Goal: Feedback & Contribution: Contribute content

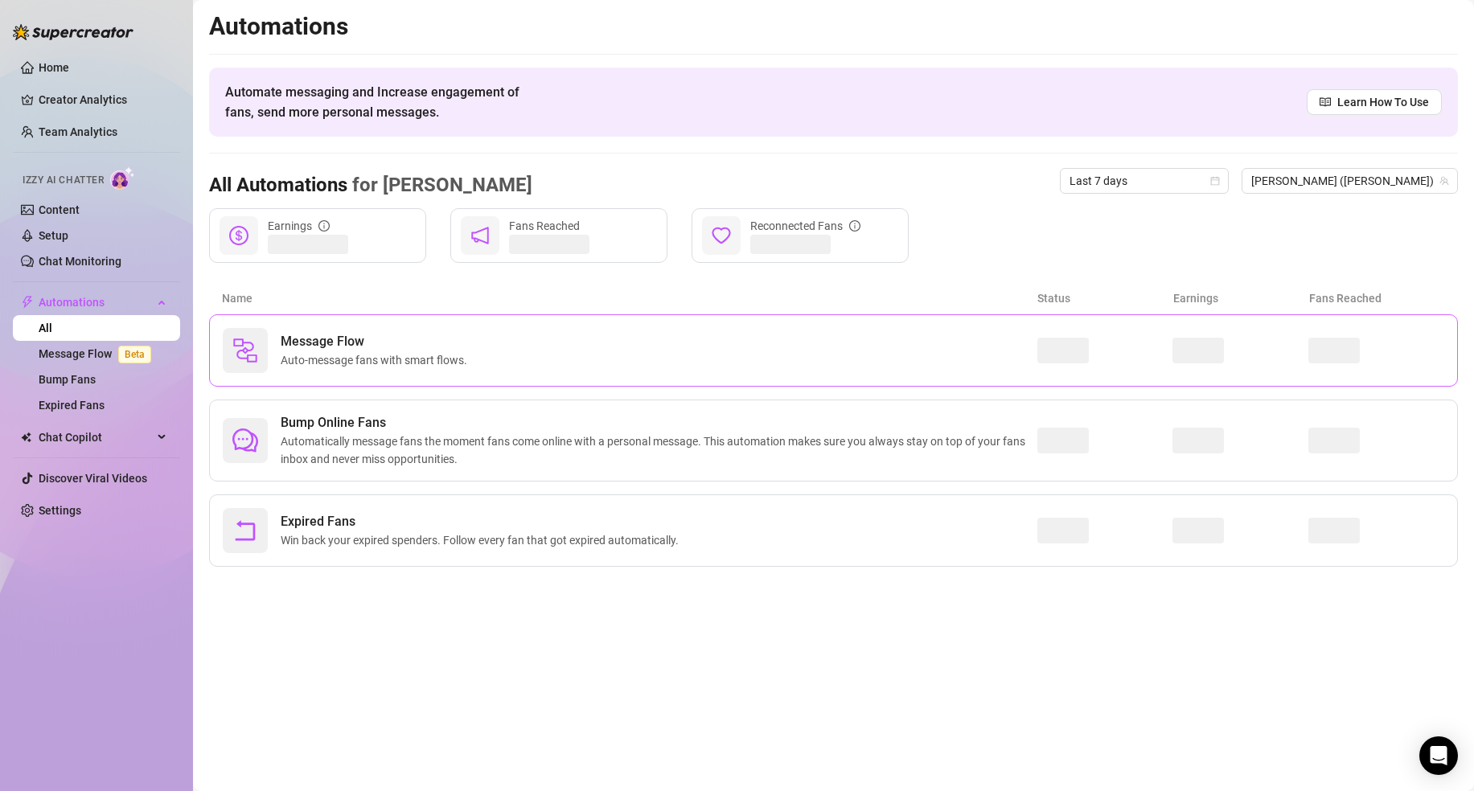
click at [322, 345] on span "Message Flow" at bounding box center [377, 341] width 193 height 19
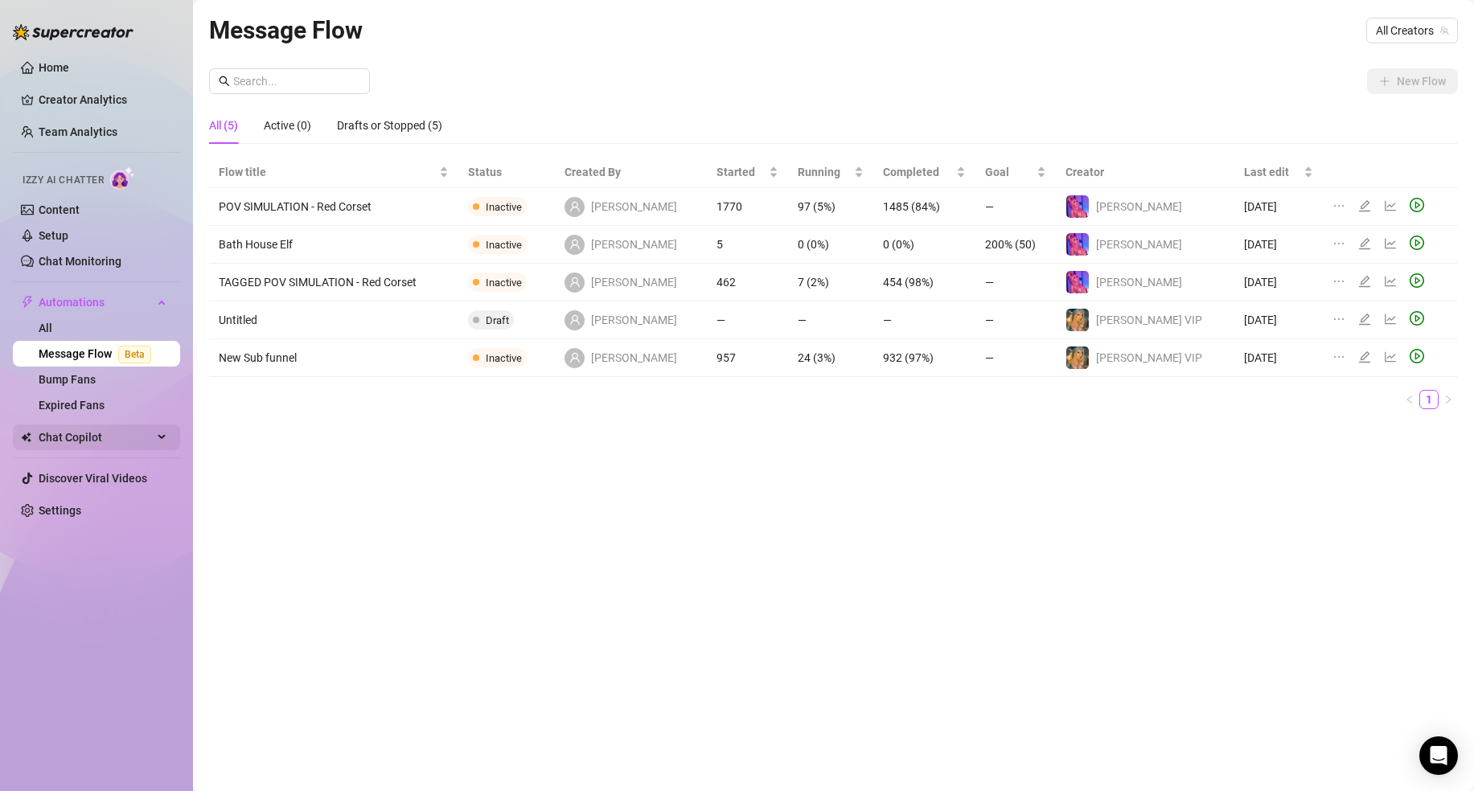
click at [113, 439] on span "Chat Copilot" at bounding box center [96, 438] width 114 height 26
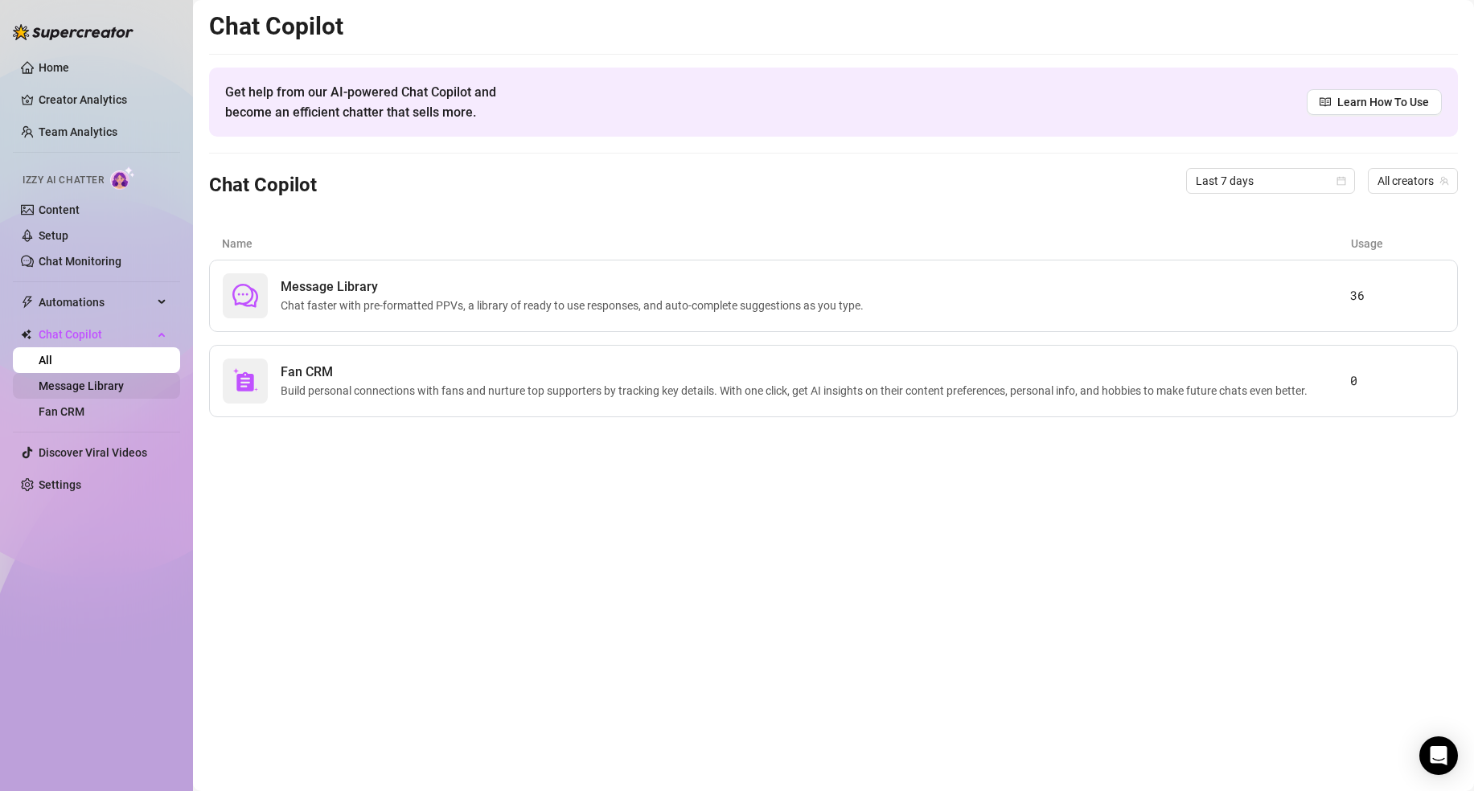
click at [124, 380] on link "Message Library" at bounding box center [81, 386] width 85 height 13
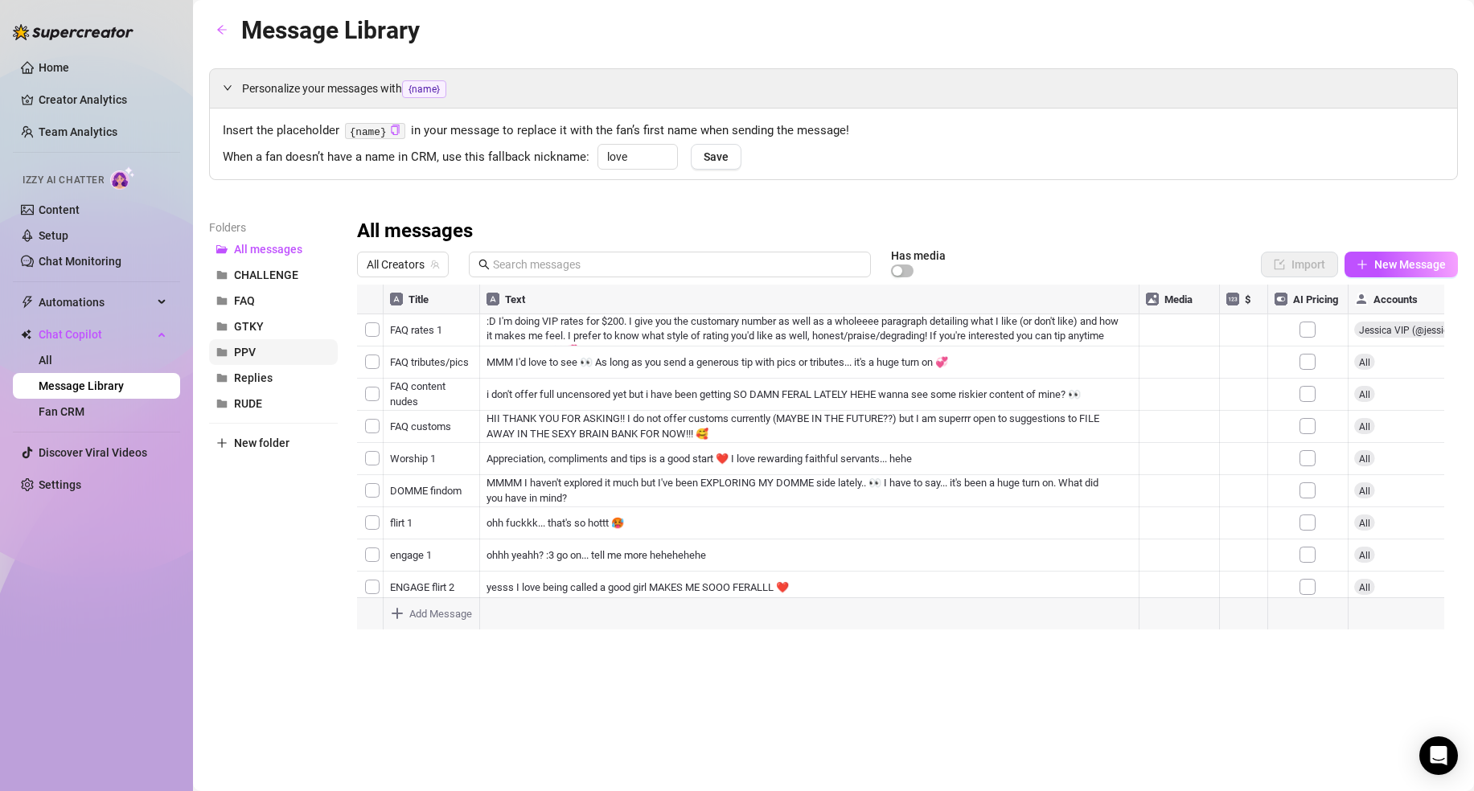
click at [262, 363] on button "PPV" at bounding box center [273, 352] width 129 height 26
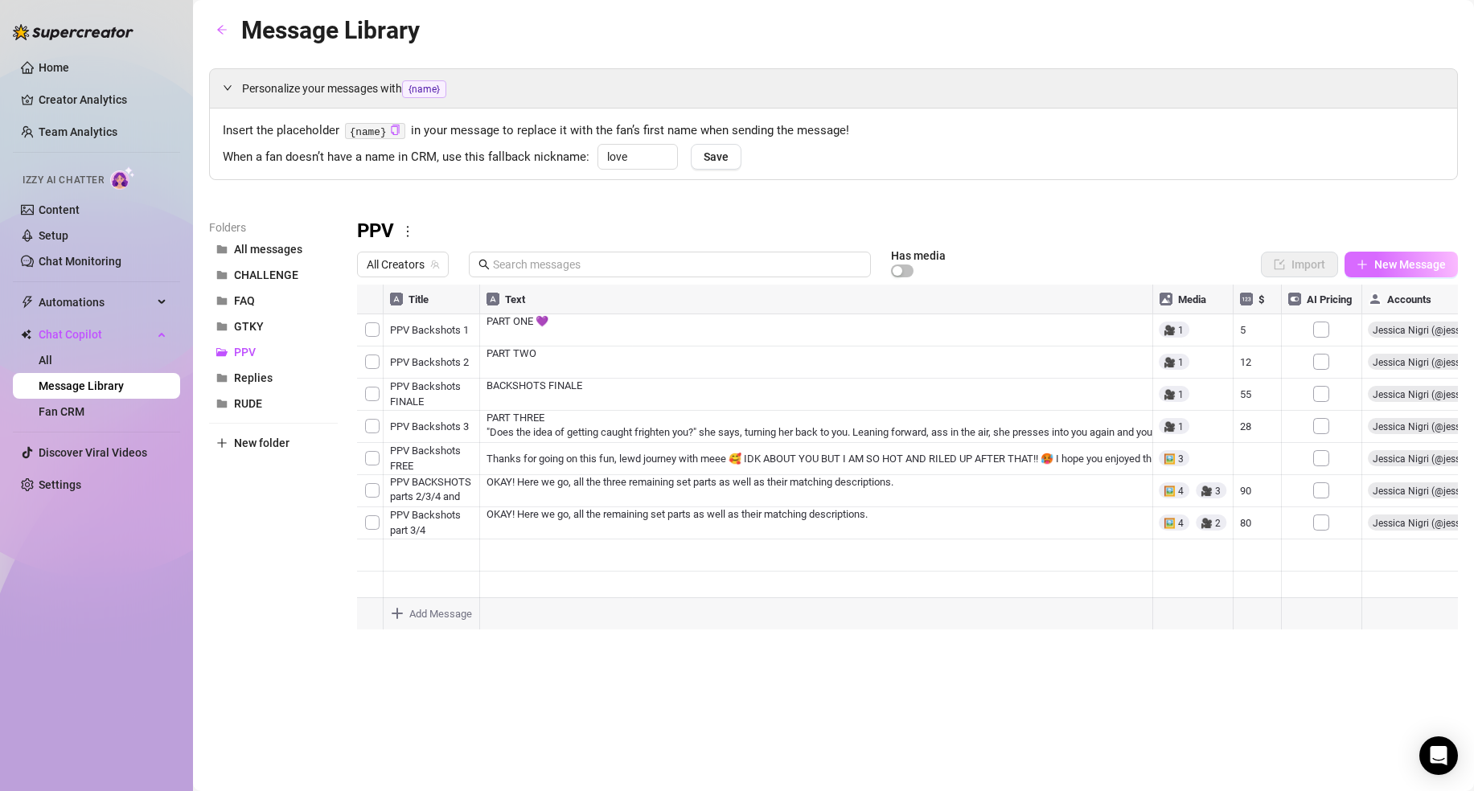
click at [1391, 265] on span "New Message" at bounding box center [1411, 264] width 72 height 13
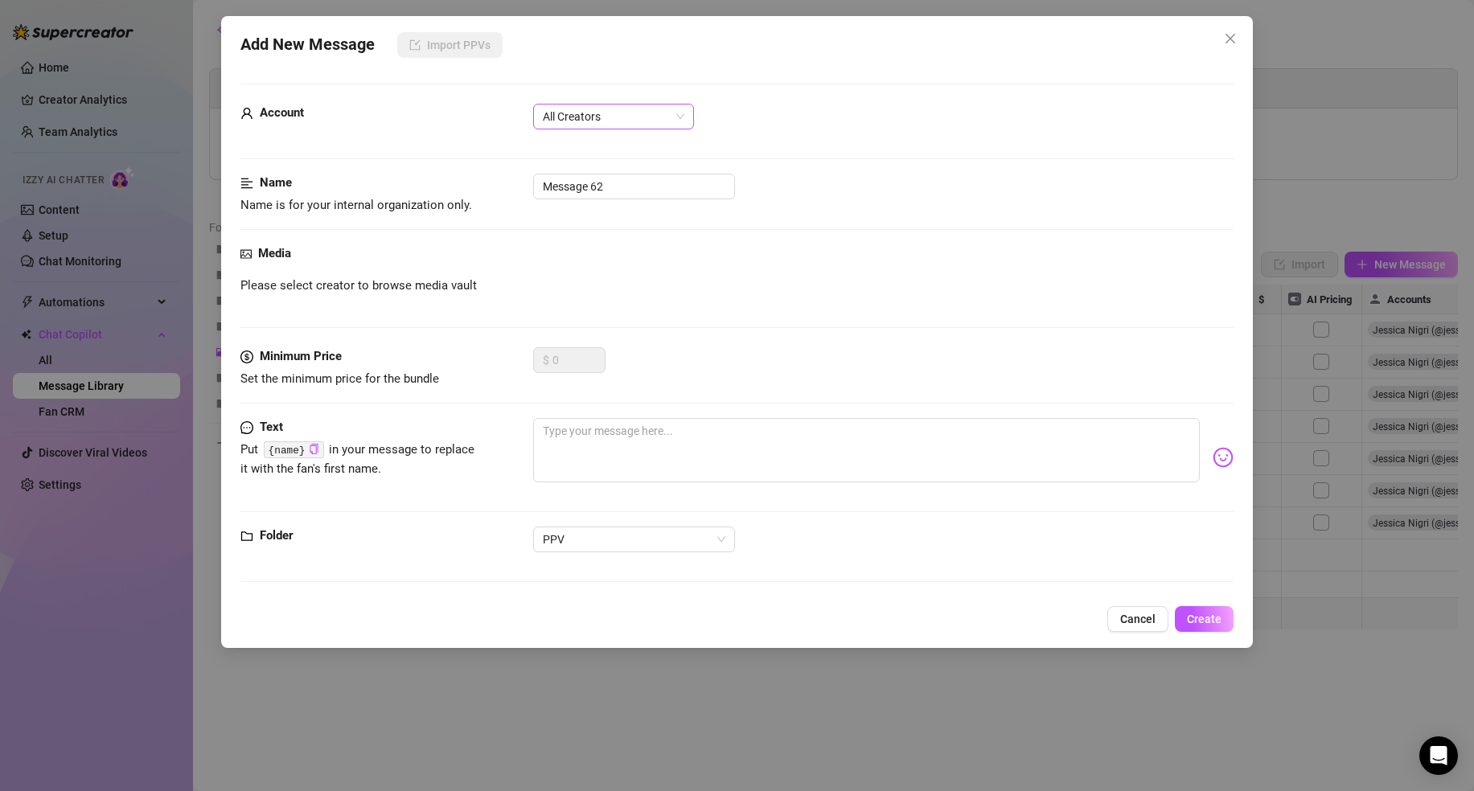
click at [640, 97] on form "Account All Creators Name Name is for your internal organization only. Message …" at bounding box center [737, 340] width 993 height 513
click at [641, 105] on span "All Creators" at bounding box center [614, 117] width 142 height 24
click at [631, 173] on div "Jessica Nigri (@jessicanigri)" at bounding box center [613, 175] width 135 height 18
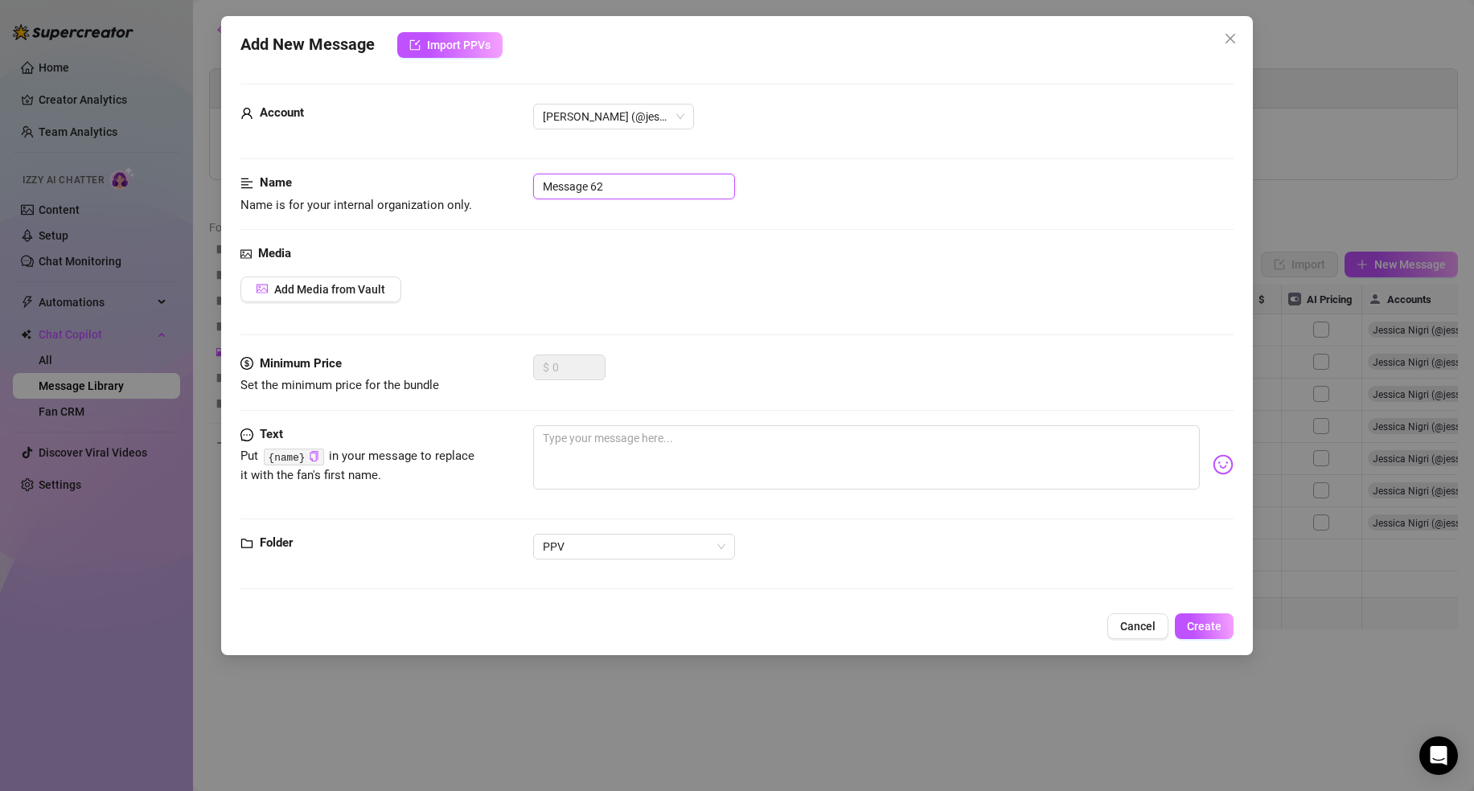
drag, startPoint x: 654, startPoint y: 188, endPoint x: 504, endPoint y: 187, distance: 149.6
click at [504, 187] on div "Name Name is for your internal organization only. Message 62" at bounding box center [737, 194] width 993 height 41
type input "PPV FAFO rewards"
click at [734, 442] on textarea at bounding box center [866, 458] width 667 height 64
paste textarea "how would you feel if i flashed out out in public like this? my nips barely bei…"
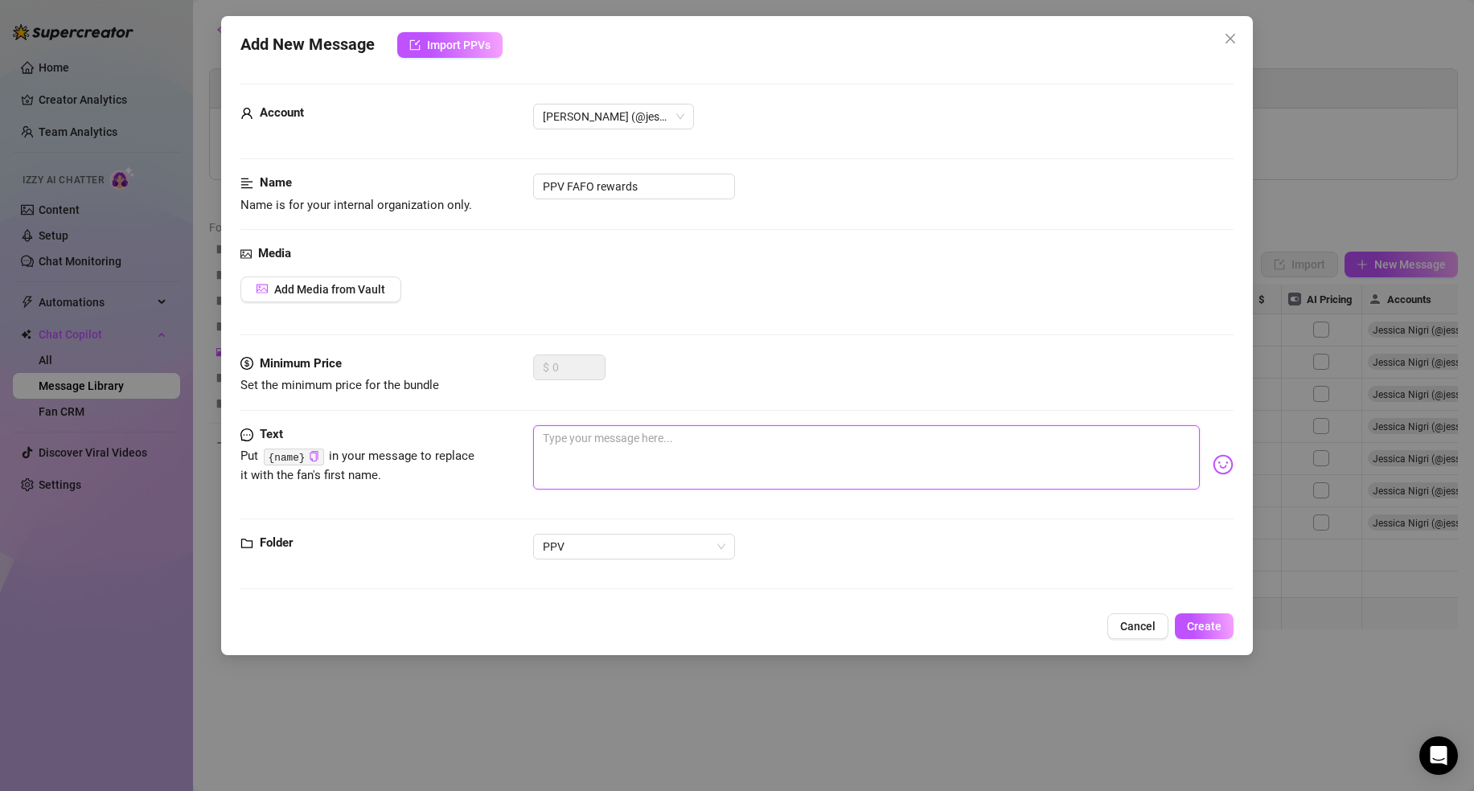
type textarea "how would you feel if i flashed out out in public like this? my nips barely bei…"
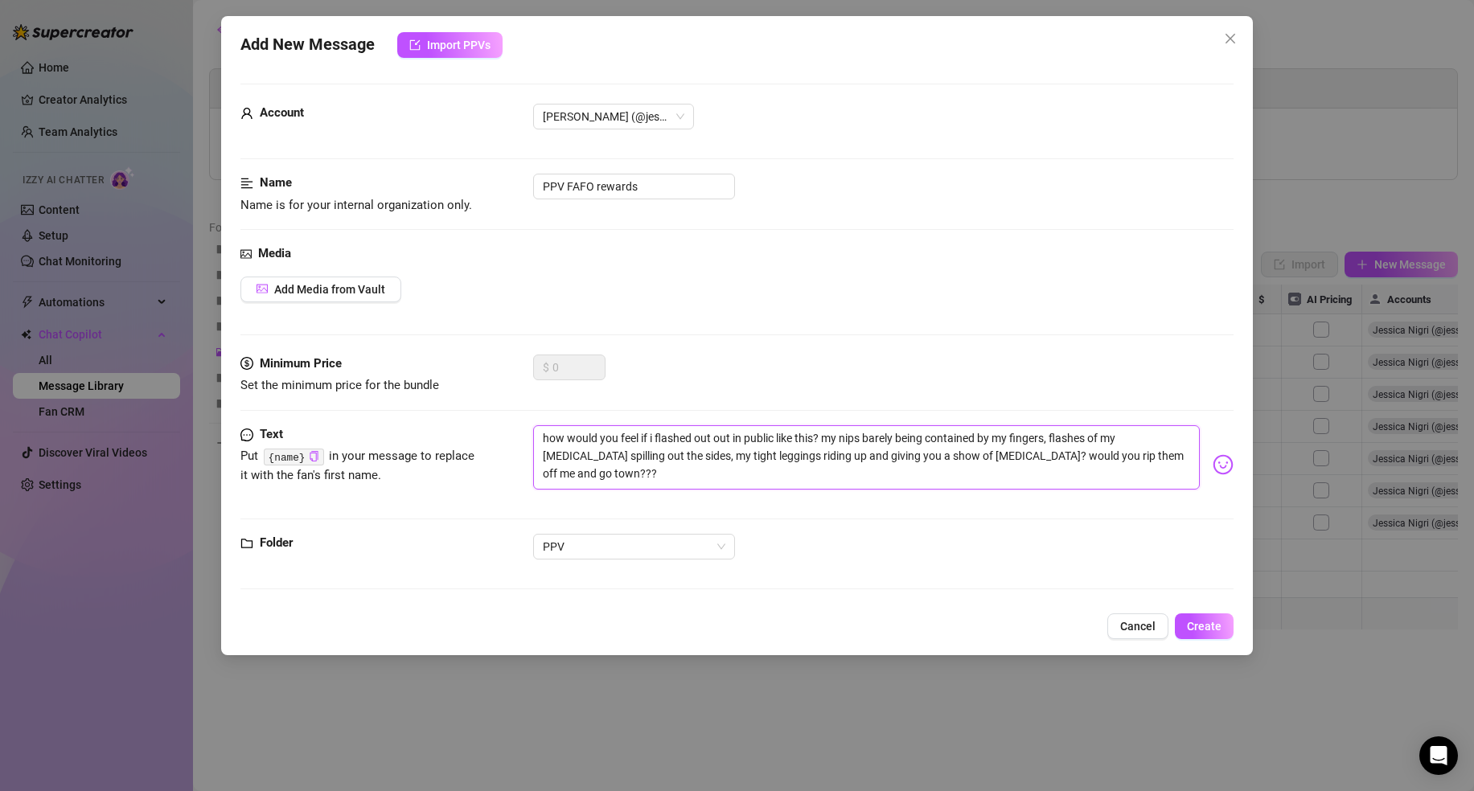
drag, startPoint x: 711, startPoint y: 436, endPoint x: 696, endPoint y: 436, distance: 15.3
click at [696, 436] on textarea "how would you feel if i flashed out out in public like this? my nips barely bei…" at bounding box center [866, 458] width 667 height 64
type textarea "how would you feel if i flashed y out in public like this? my nips barely being…"
type textarea "how would you feel if i flashed yo out in public like this? my nips barely bein…"
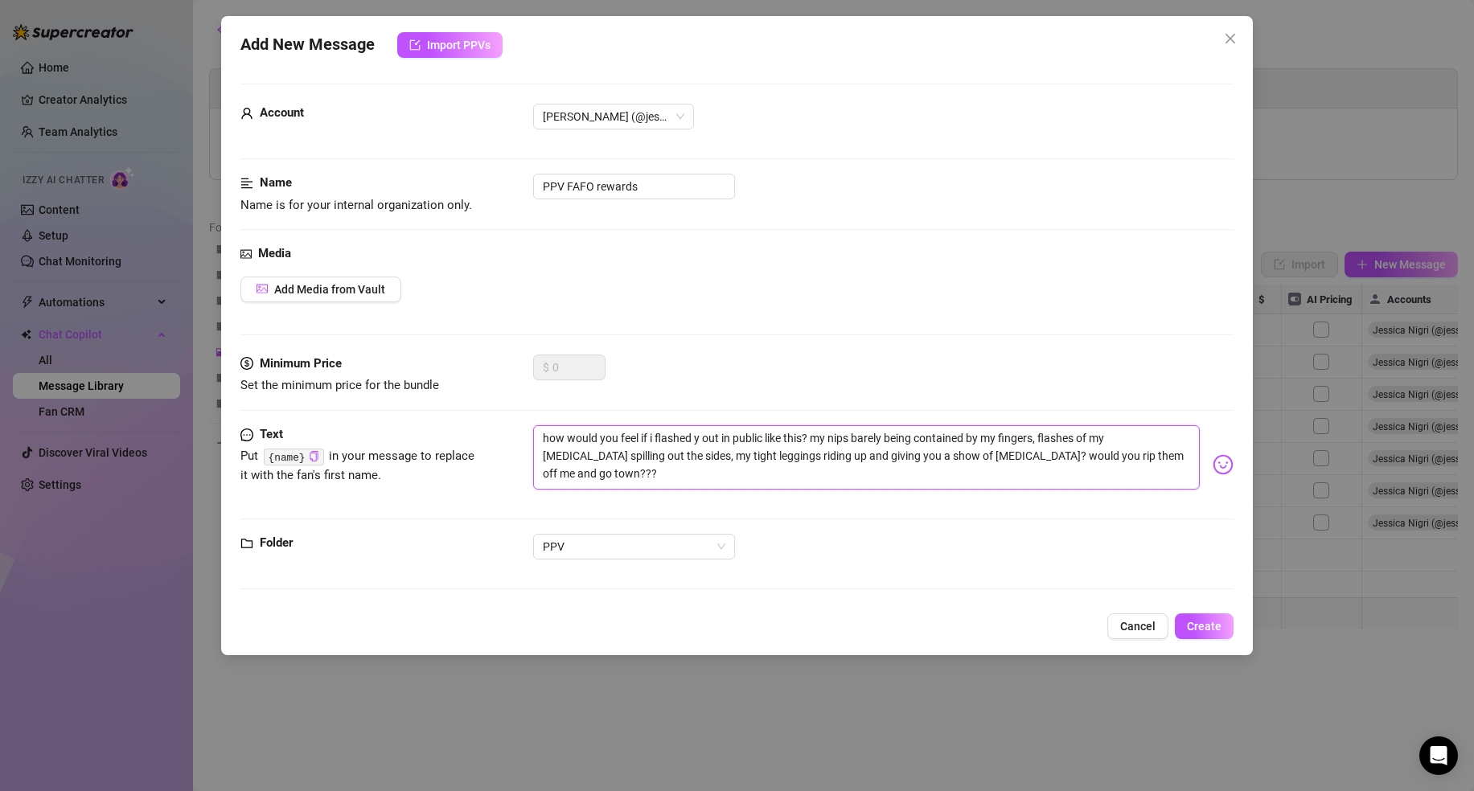
type textarea "how would you feel if i flashed yo out in public like this? my nips barely bein…"
type textarea "how would you feel if i flashed you out in public like this? my nips barely bei…"
click at [754, 319] on div "Media Add Media from Vault" at bounding box center [737, 300] width 993 height 110
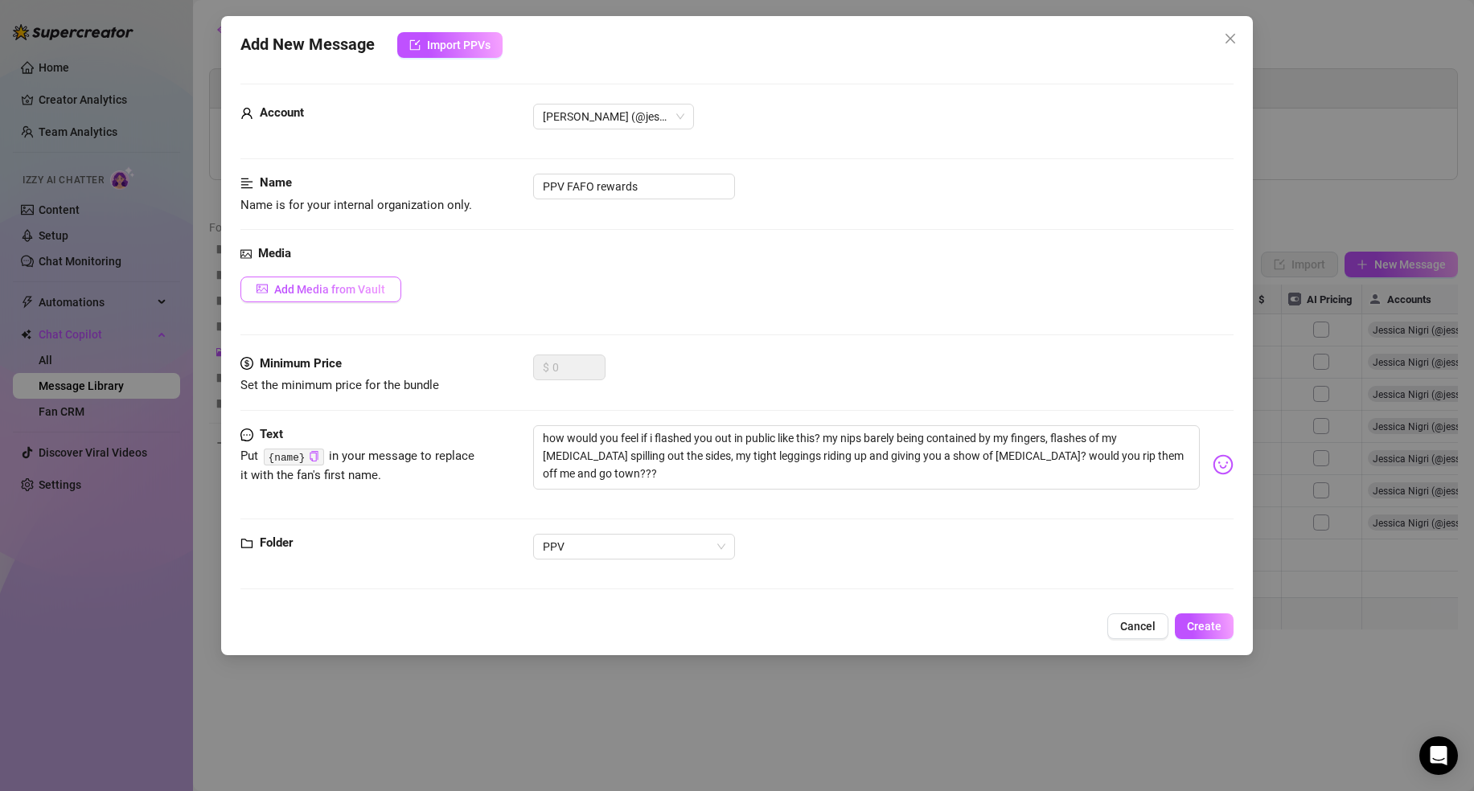
click at [324, 282] on button "Add Media from Vault" at bounding box center [321, 290] width 161 height 26
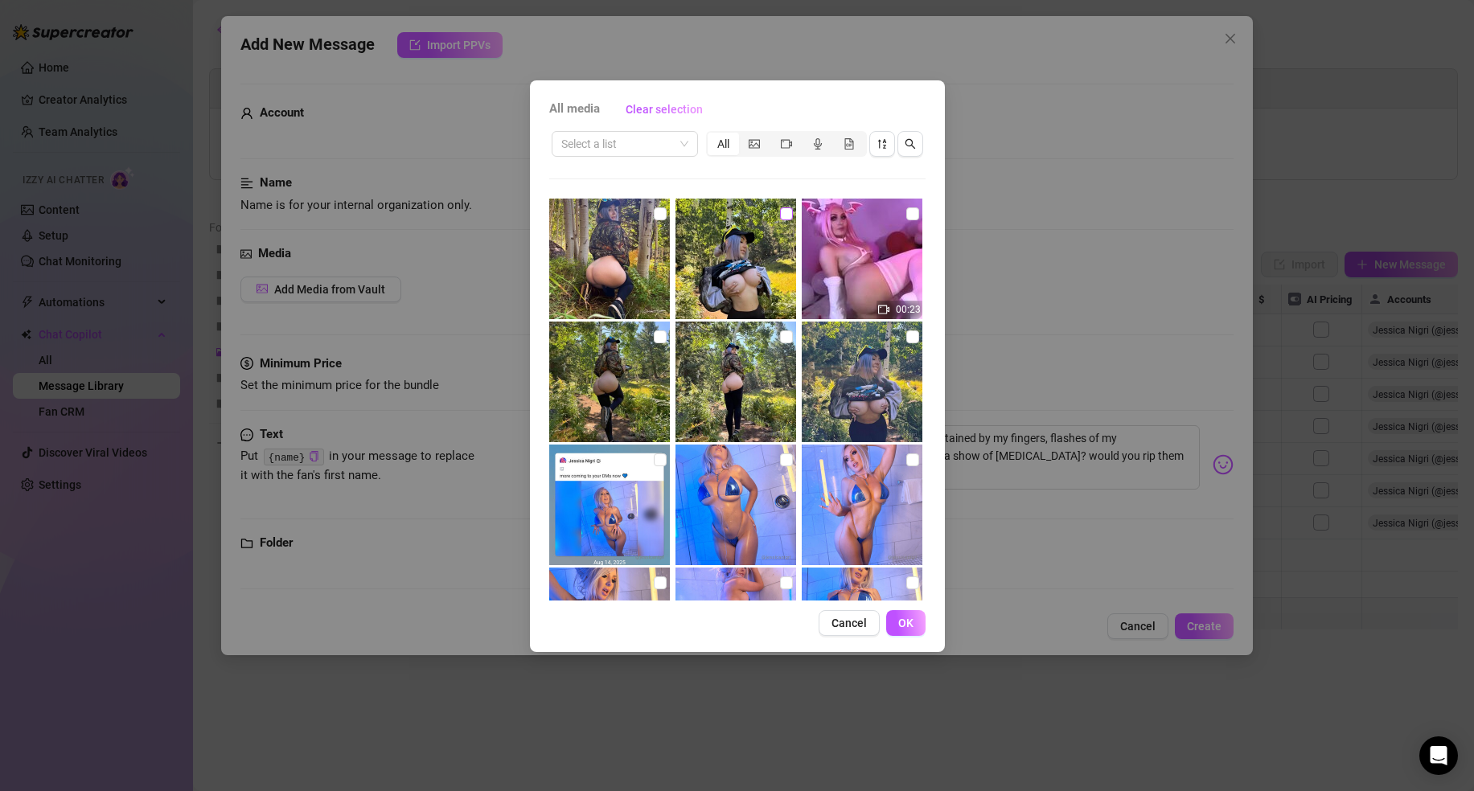
drag, startPoint x: 781, startPoint y: 209, endPoint x: 774, endPoint y: 215, distance: 9.2
click at [781, 210] on input "checkbox" at bounding box center [786, 214] width 13 height 13
checkbox input "true"
click at [658, 212] on input "checkbox" at bounding box center [660, 214] width 13 height 13
checkbox input "true"
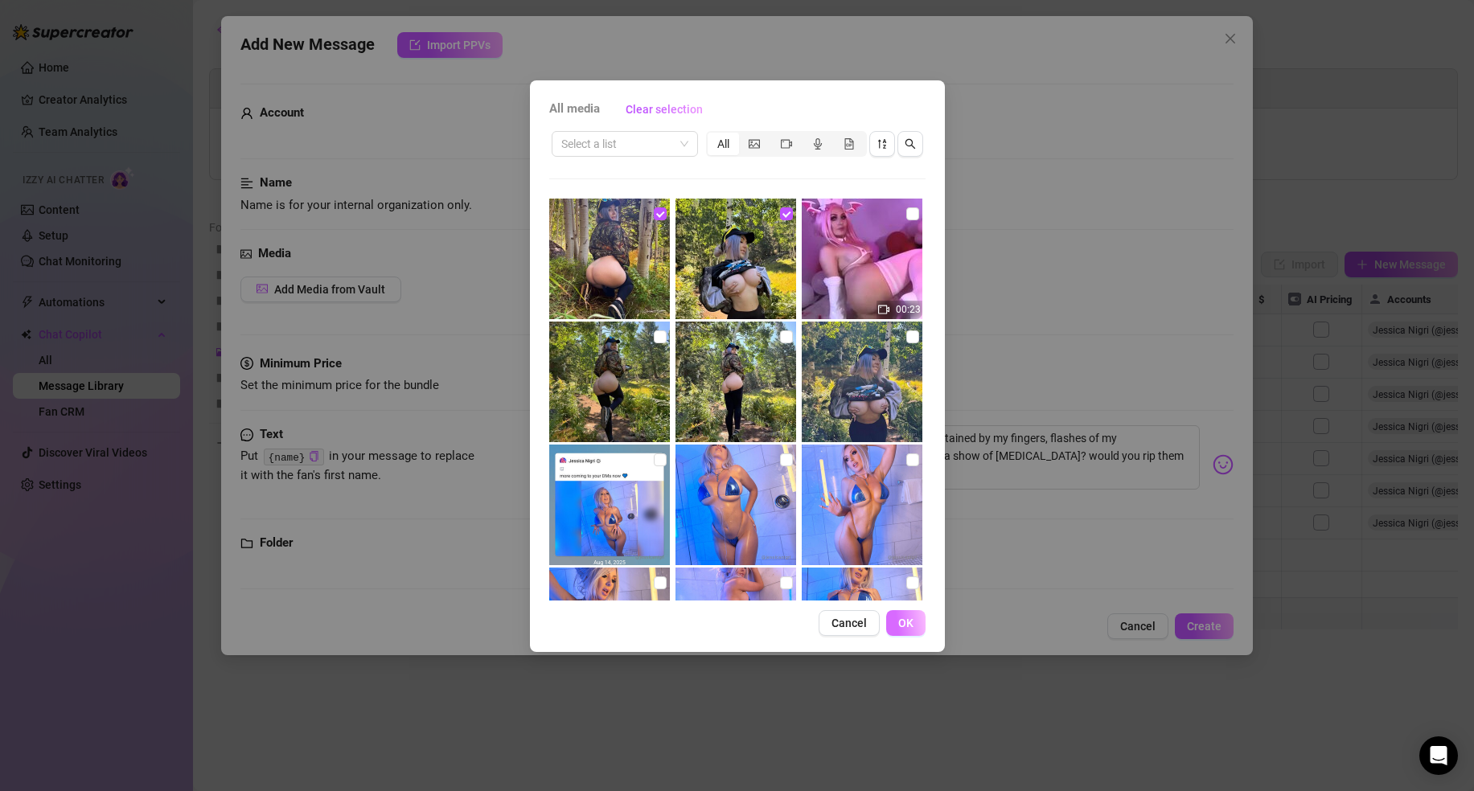
click at [915, 622] on button "OK" at bounding box center [905, 624] width 39 height 26
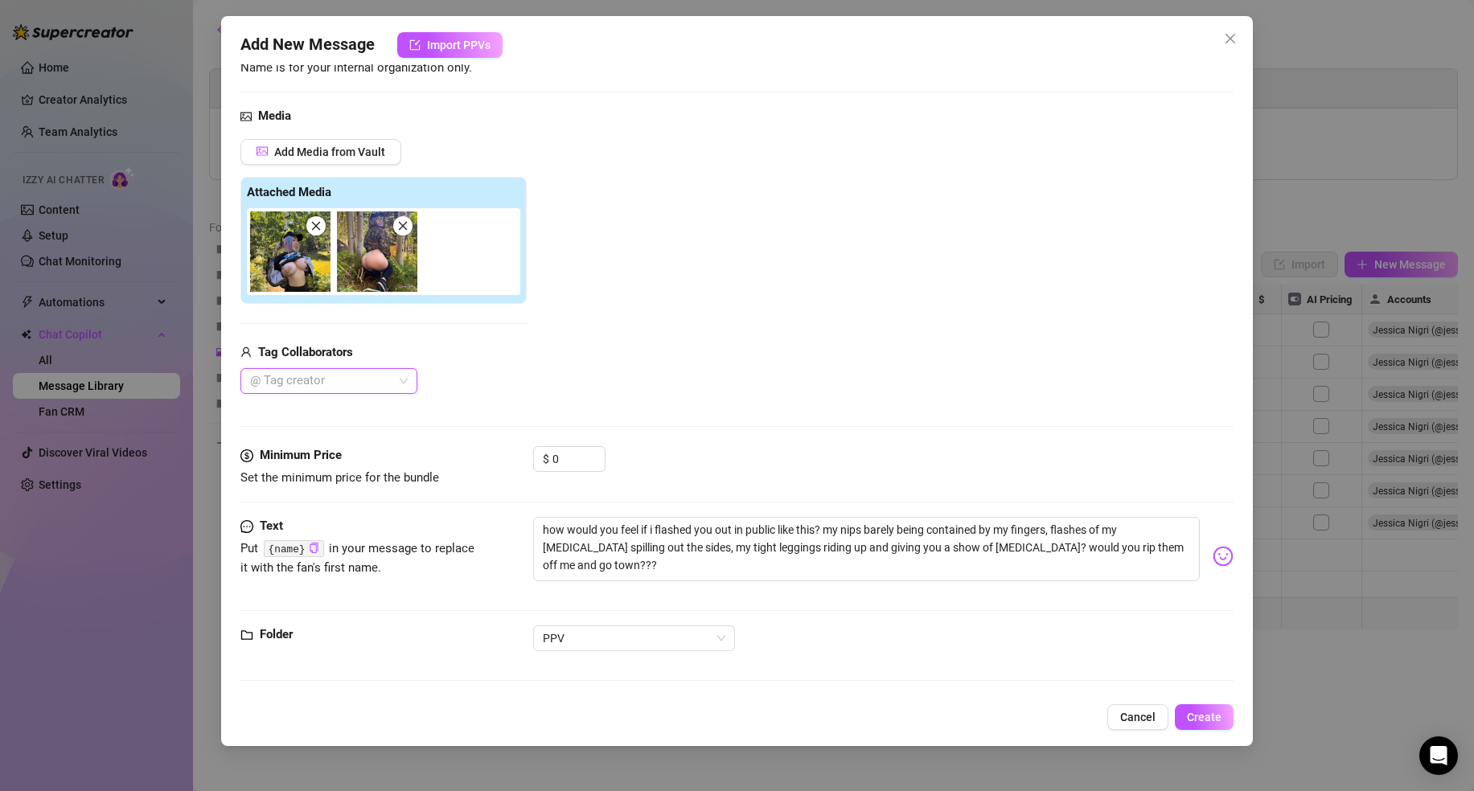
scroll to position [138, 0]
click at [1213, 719] on span "Create" at bounding box center [1204, 717] width 35 height 13
click at [1211, 722] on span "Create" at bounding box center [1204, 717] width 35 height 13
drag, startPoint x: 782, startPoint y: 532, endPoint x: 718, endPoint y: 535, distance: 63.6
click at [718, 535] on textarea "how would you feel if i flashed you out in public like this? my nips barely bei…" at bounding box center [866, 548] width 667 height 64
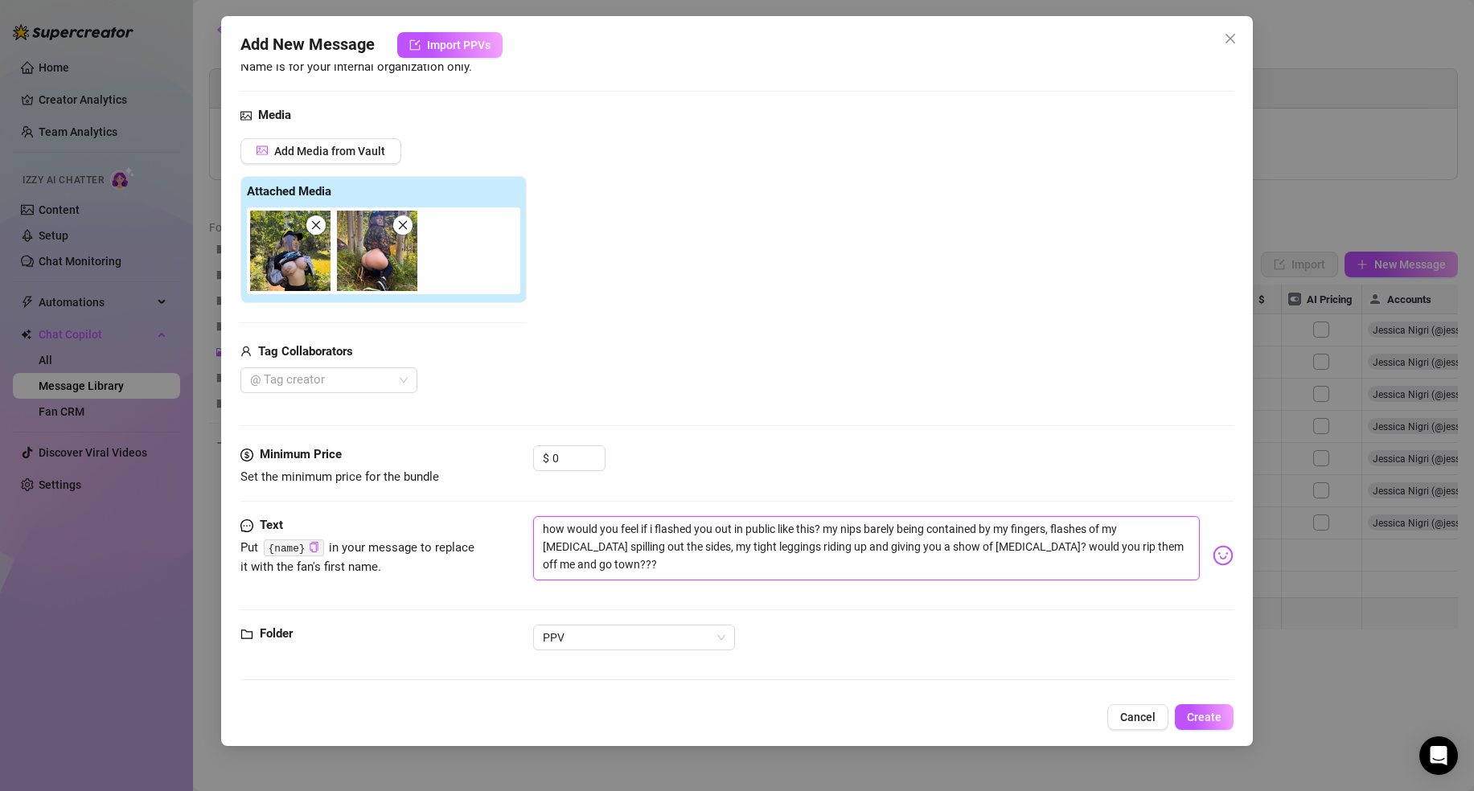
type textarea "how would you feel if i flashed you ilike this? my nips barely being contained …"
type textarea "how would you feel if i flashed you inlike this? my nips barely being contained…"
type textarea "how would you feel if i flashed you in like this? my nips barely being containe…"
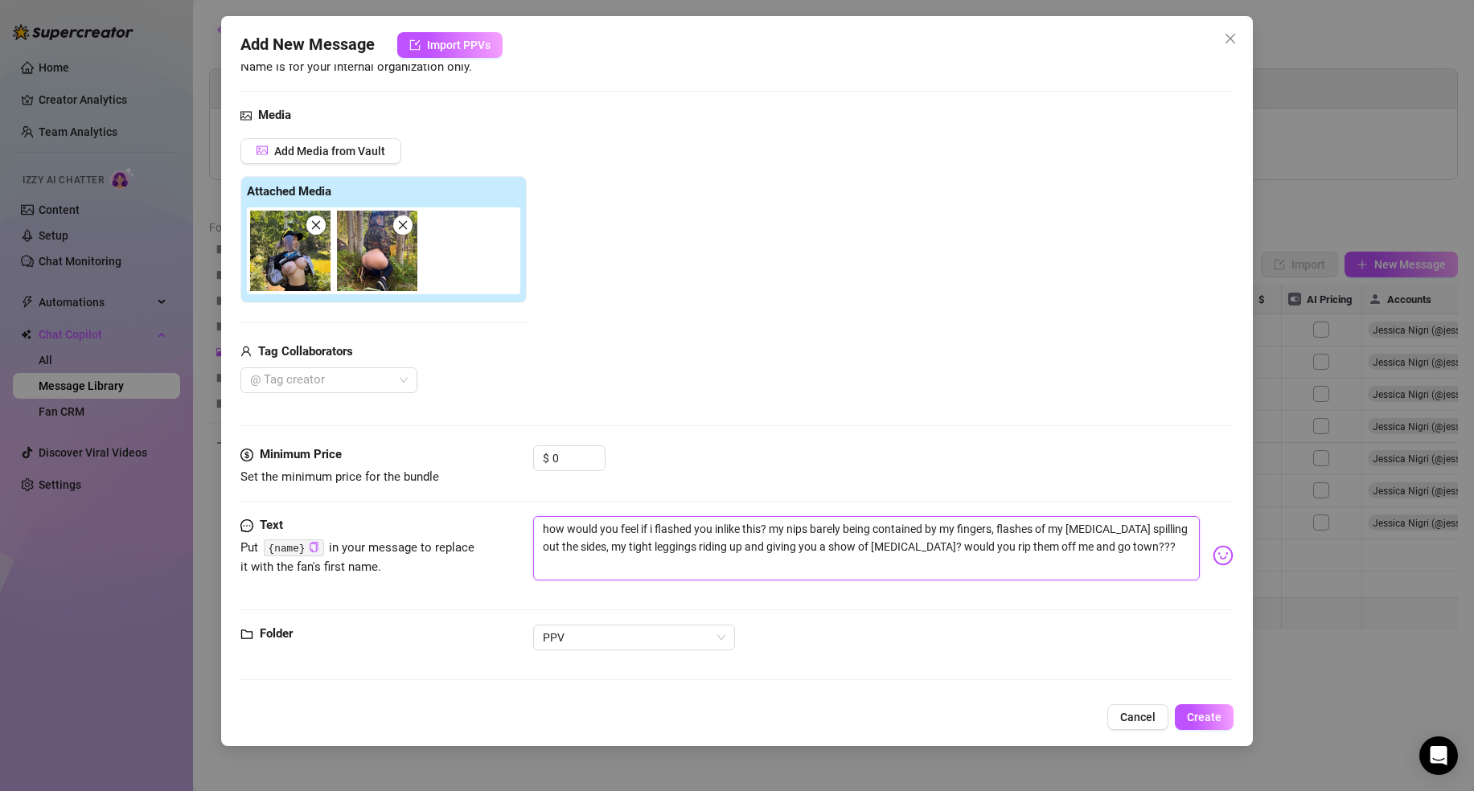
type textarea "how would you feel if i flashed you in like this? my nips barely being containe…"
type textarea "how would you feel if i flashed you in tlike this? my nips barely being contain…"
type textarea "how would you feel if i flashed you in thlike this? my nips barely being contai…"
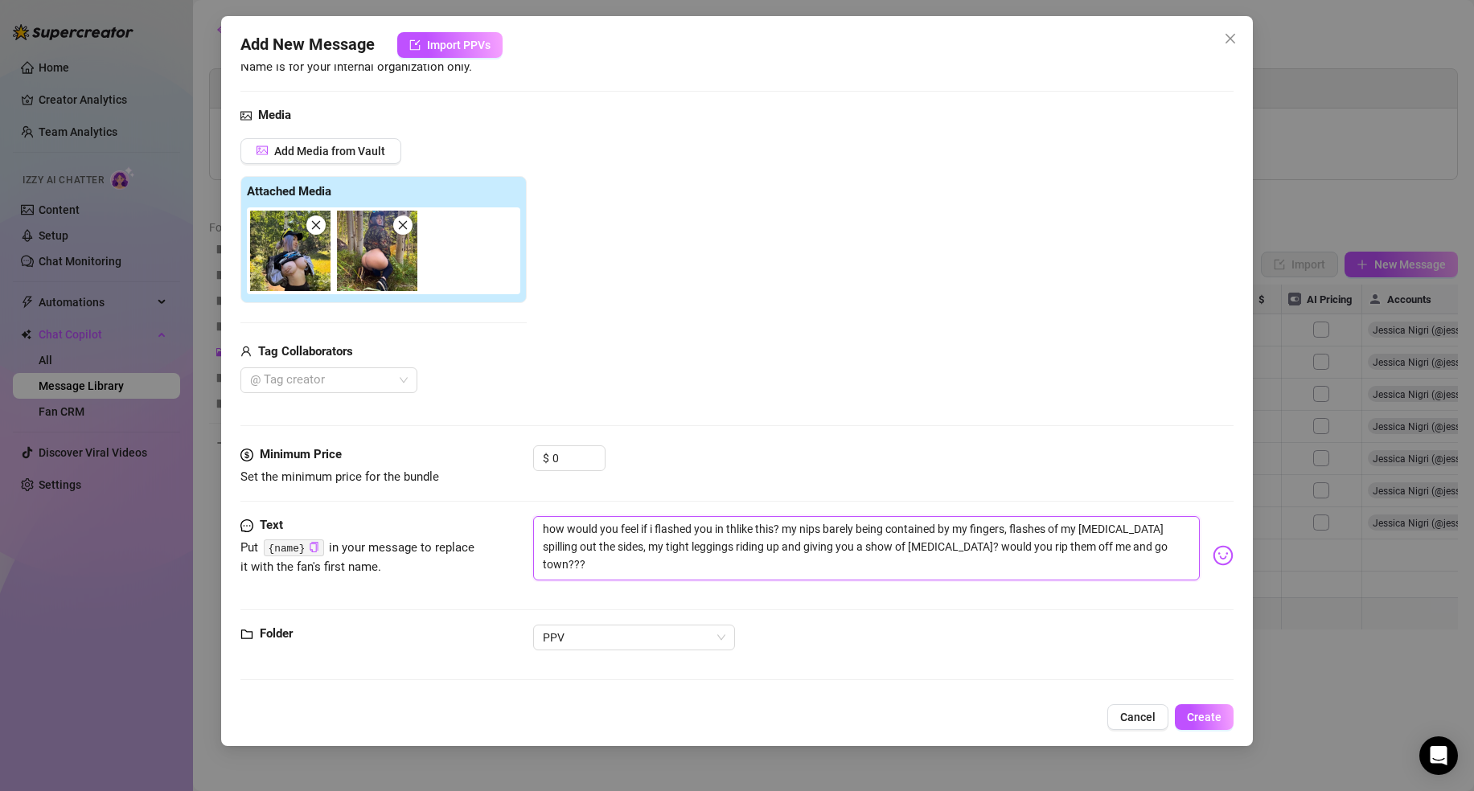
type textarea "how would you feel if i flashed you in thelike this? my nips barely being conta…"
type textarea "how would you feel if i flashed you in the like this? my nips barely being cont…"
type textarea "how would you feel if i flashed you in the wlike this? my nips barely being con…"
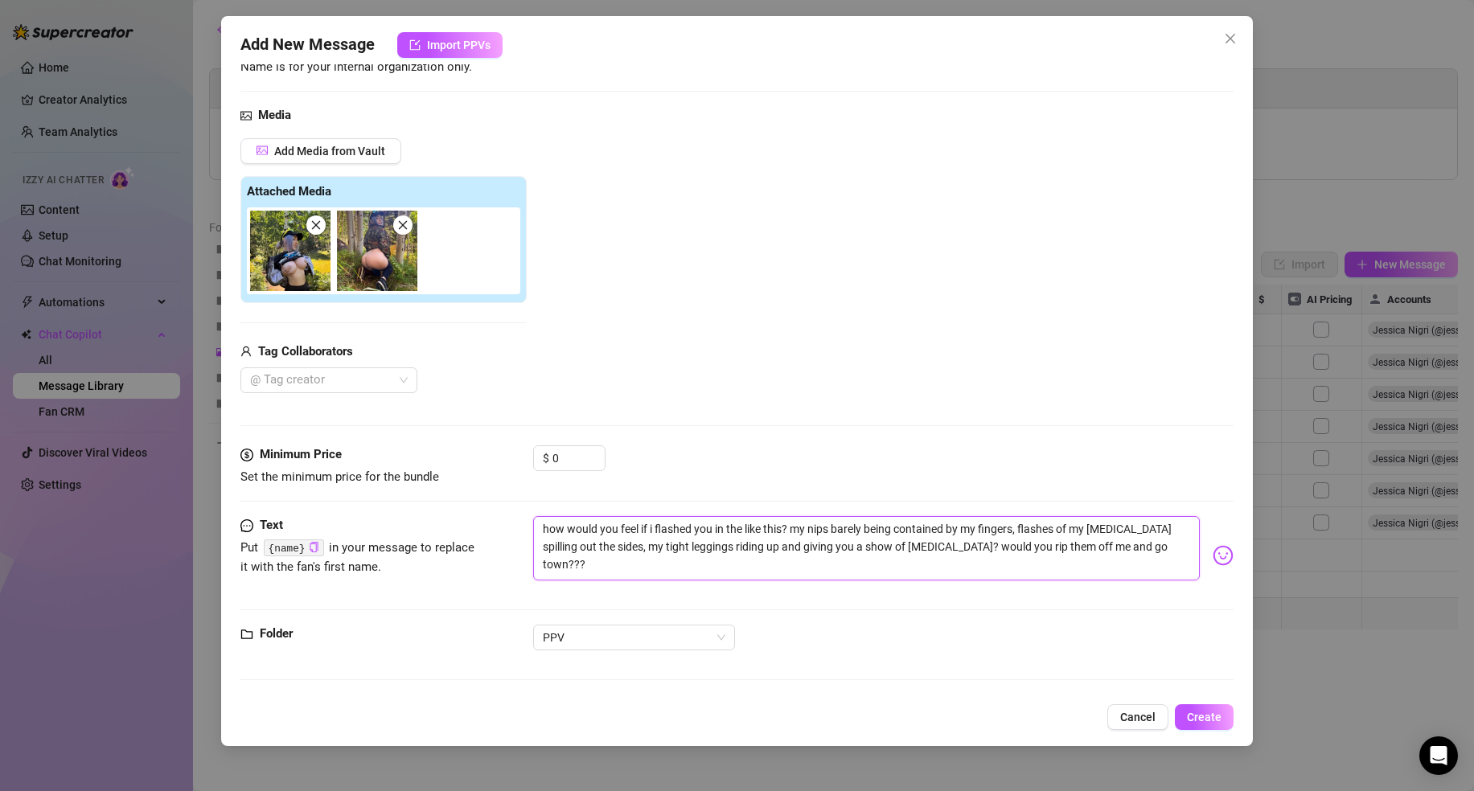
type textarea "how would you feel if i flashed you in the wlike this? my nips barely being con…"
type textarea "how would you feel if i flashed you in the wolike this? my nips barely being co…"
type textarea "how would you feel if i flashed you in the woolike this? my nips barely being c…"
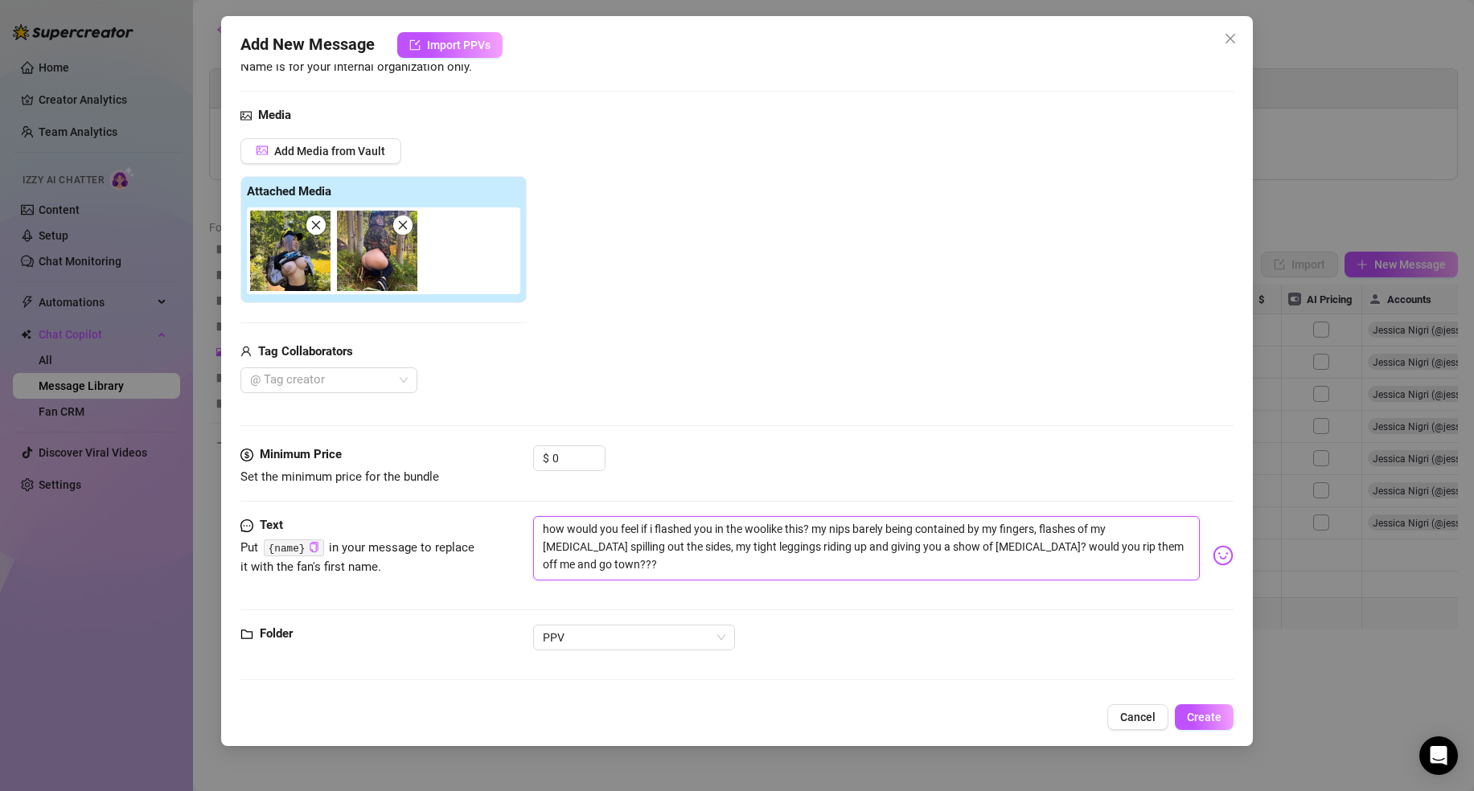
type textarea "how would you feel if i flashed you in the woodlike this? my nips barely being …"
type textarea "how would you feel if i flashed you in the woodslike this? my nips barely being…"
type textarea "how would you feel if i flashed you in the woods like this? my nips barely bein…"
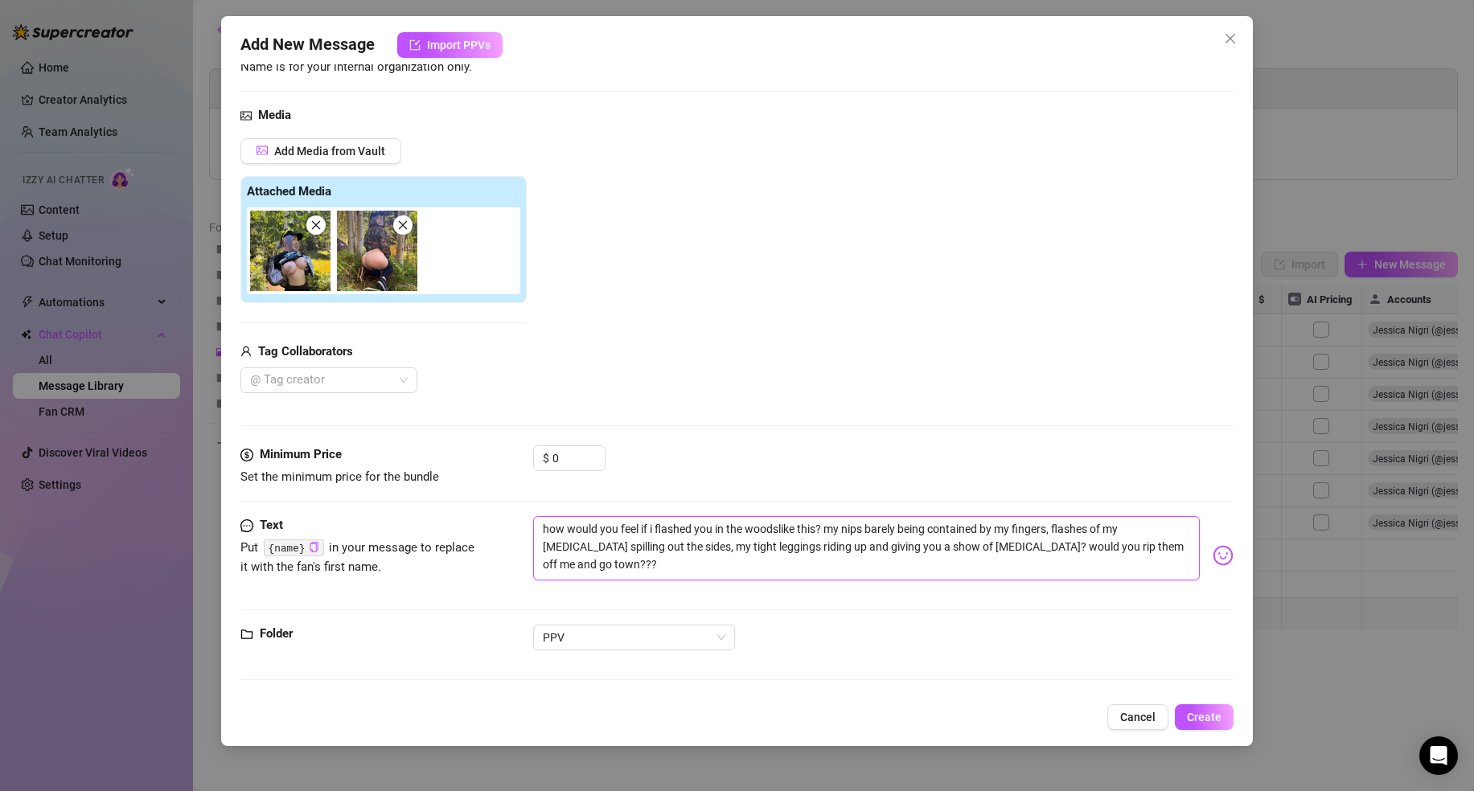
type textarea "how would you feel if i flashed you in the woods like this? my nips barely bein…"
click at [962, 643] on div "PPV" at bounding box center [883, 638] width 701 height 26
click at [1205, 722] on span "Create" at bounding box center [1204, 717] width 35 height 13
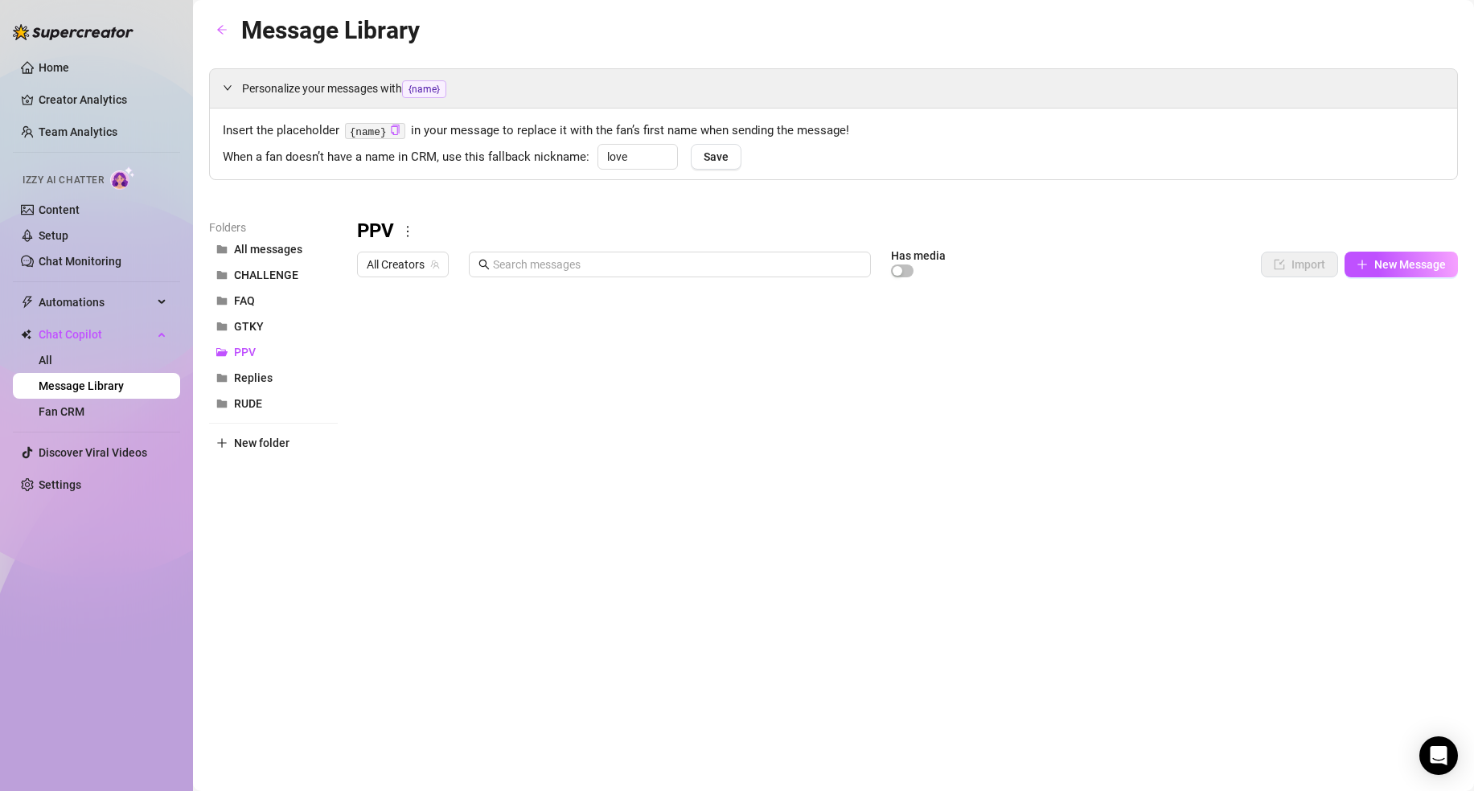
scroll to position [0, 0]
